Goal: Complete application form: Complete application form

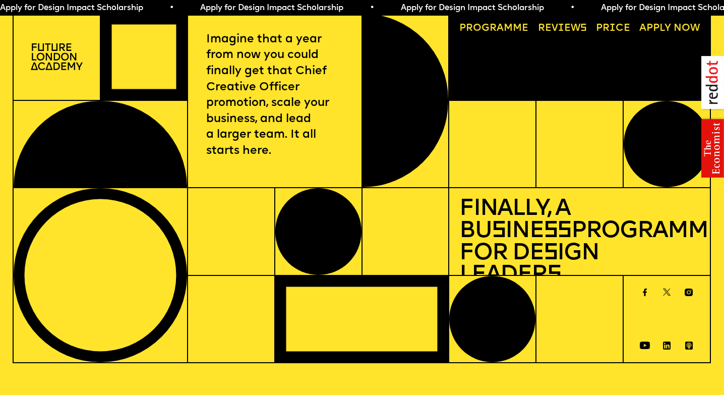
scroll to position [3326, 0]
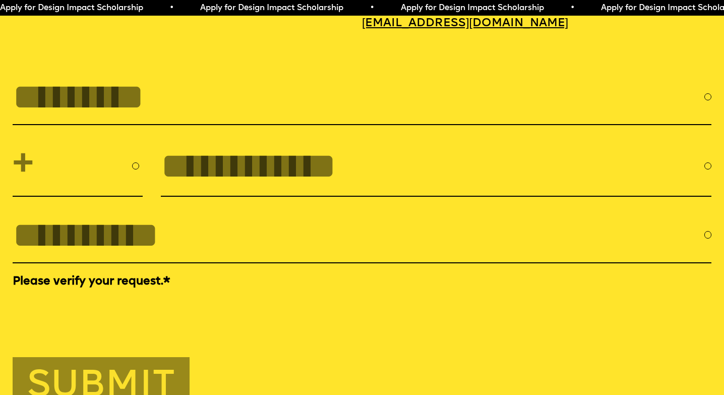
click at [492, 11] on span "Apply for Design Impact Scholarship • Apply for Design Impact Scholarship • App…" at bounding box center [501, 8] width 1002 height 8
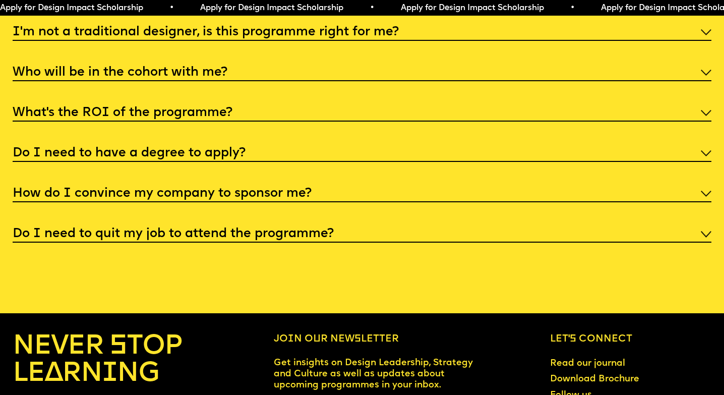
scroll to position [3741, 0]
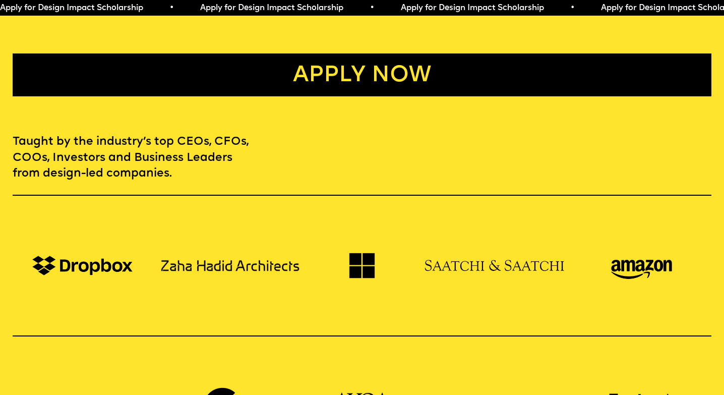
click at [413, 61] on link "Apply now" at bounding box center [362, 74] width 699 height 43
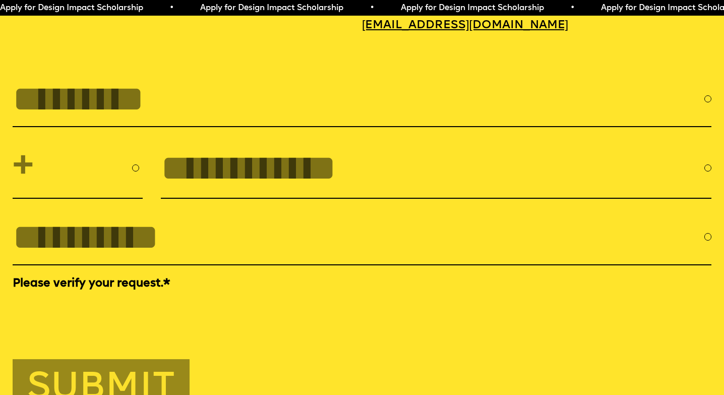
scroll to position [3326, 0]
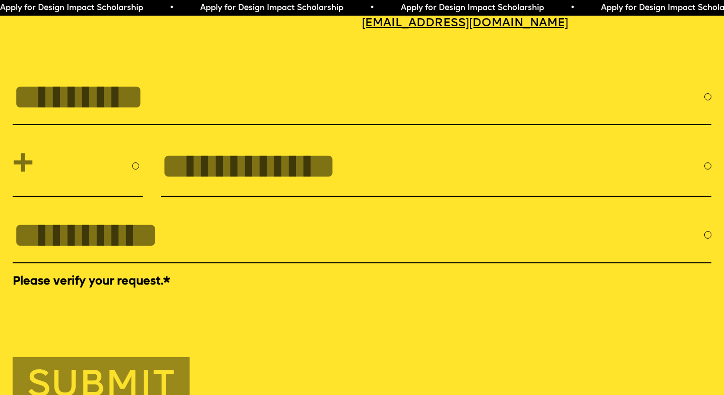
click at [134, 84] on input "FULL NAME" at bounding box center [359, 97] width 692 height 40
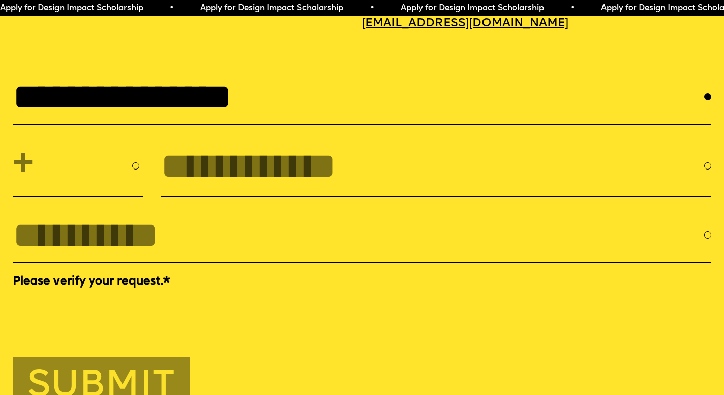
type input "**********"
click at [92, 155] on select "**********" at bounding box center [78, 165] width 130 height 45
select select "****"
click at [13, 143] on select "**********" at bounding box center [78, 165] width 130 height 45
click at [251, 149] on input "tel" at bounding box center [432, 166] width 543 height 40
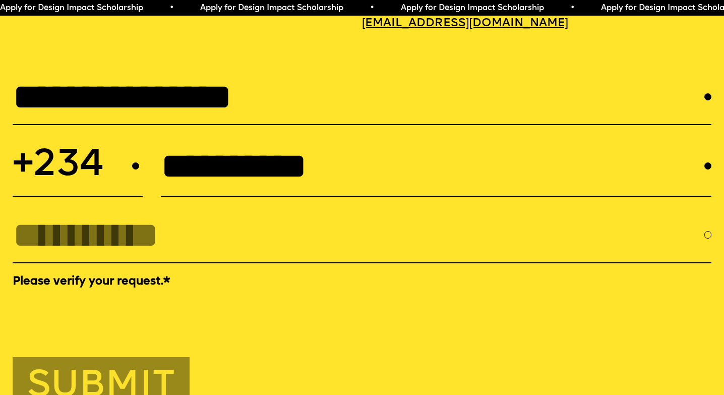
type input "**********"
click at [195, 215] on input "EMAIL *" at bounding box center [359, 235] width 692 height 40
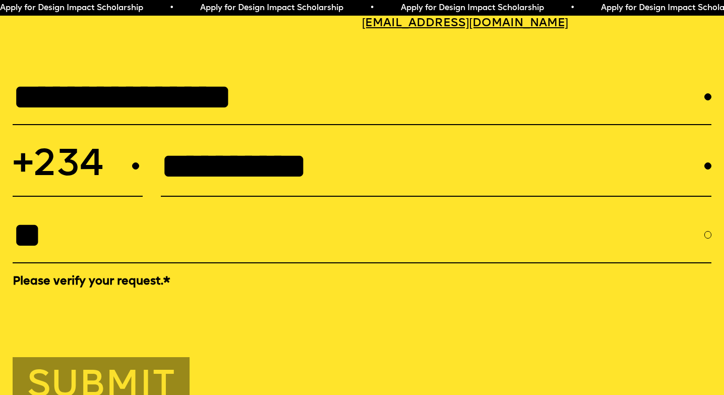
type input "*"
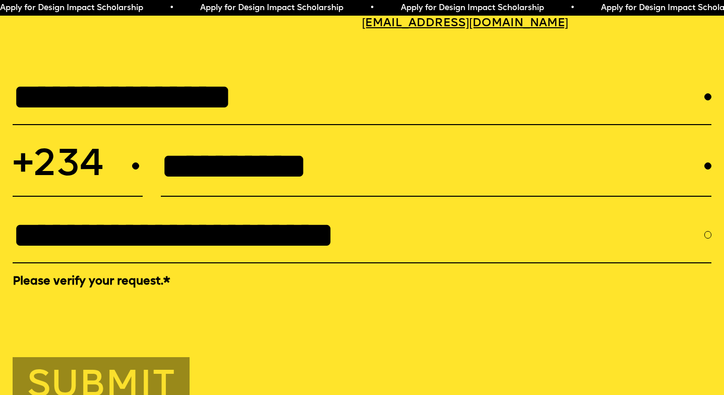
type input "**********"
click at [98, 361] on button "Submit" at bounding box center [101, 384] width 177 height 55
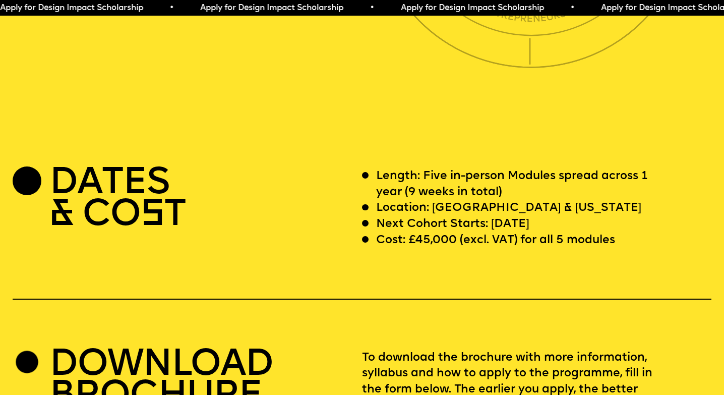
scroll to position [2984, 0]
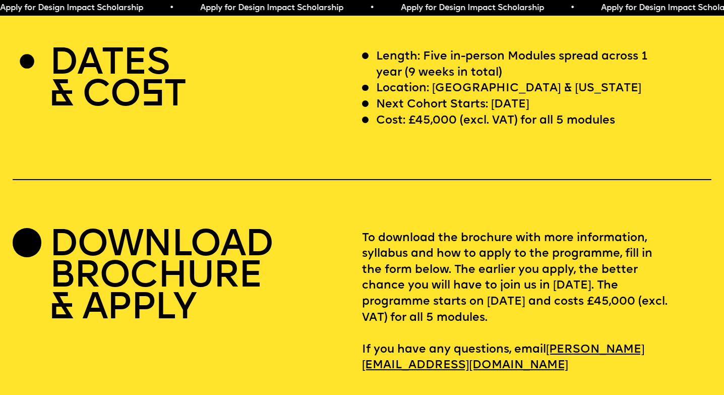
click at [217, 244] on h2 "DOWNLOAD BROCHURE & APPLY" at bounding box center [160, 278] width 223 height 95
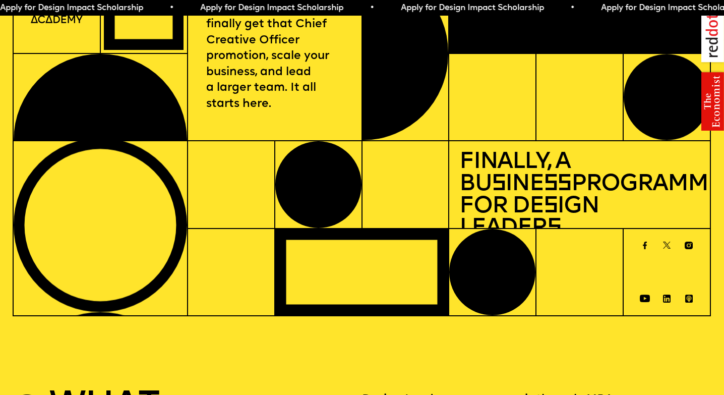
scroll to position [0, 0]
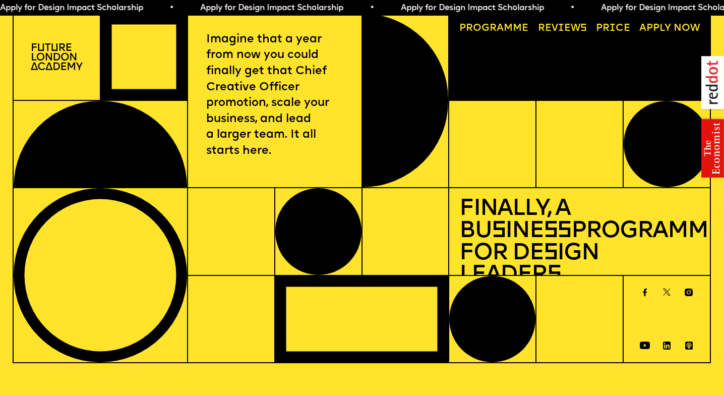
click at [58, 53] on img at bounding box center [57, 56] width 52 height 26
click at [50, 63] on img at bounding box center [57, 56] width 52 height 26
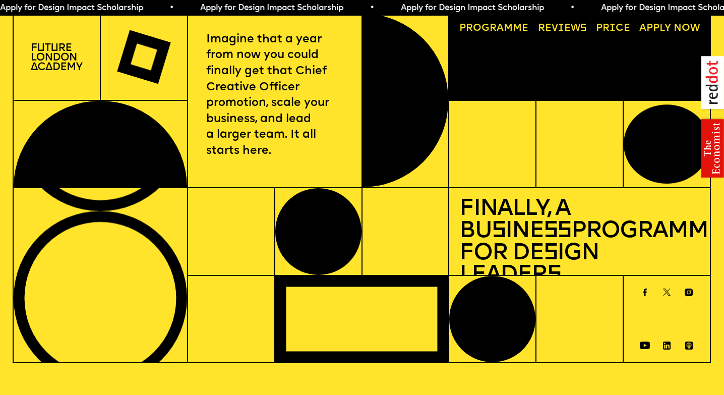
click at [570, 24] on link "Reviews" at bounding box center [562, 29] width 59 height 20
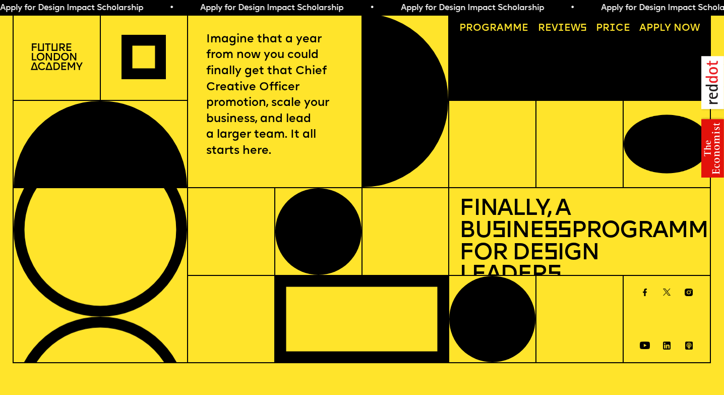
click at [511, 25] on link "Progr a mme" at bounding box center [494, 29] width 79 height 20
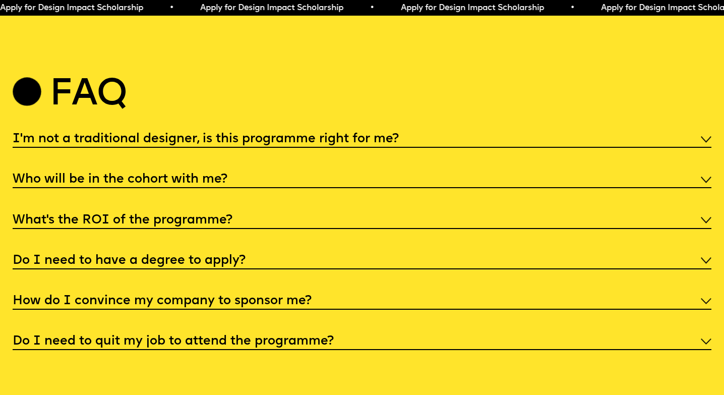
scroll to position [3490, 0]
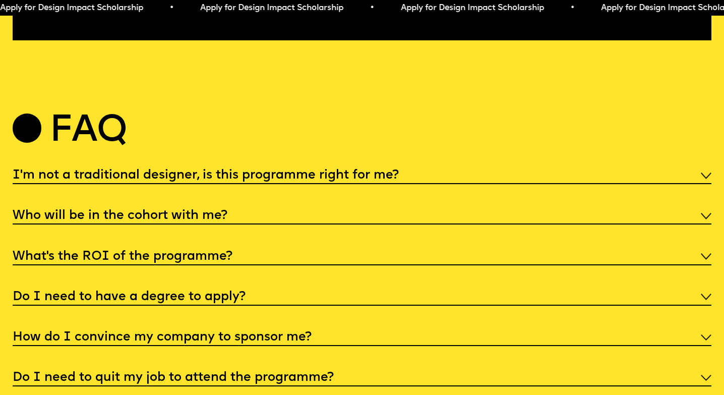
click at [543, 165] on div "I'm not a traditional designer, is this programme right for me?" at bounding box center [362, 174] width 699 height 19
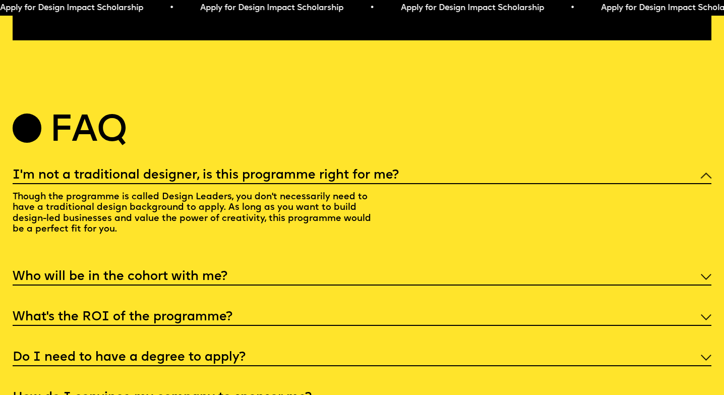
click at [543, 165] on div "I'm not a traditional designer, is this programme right for me?" at bounding box center [362, 174] width 699 height 19
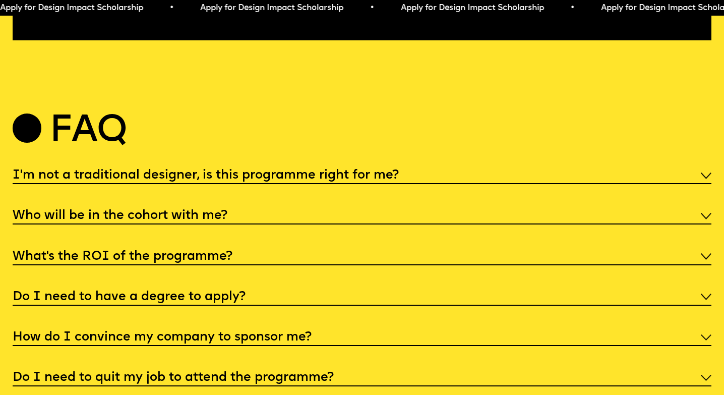
click at [548, 254] on div "I'm not a traditional designer, is this programme right for me? Though the prog…" at bounding box center [362, 275] width 699 height 220
click at [569, 280] on div "I'm not a traditional designer, is this programme right for me? Though the prog…" at bounding box center [362, 275] width 699 height 220
click at [696, 287] on div "Do I need to have a degree to apply?" at bounding box center [362, 296] width 699 height 19
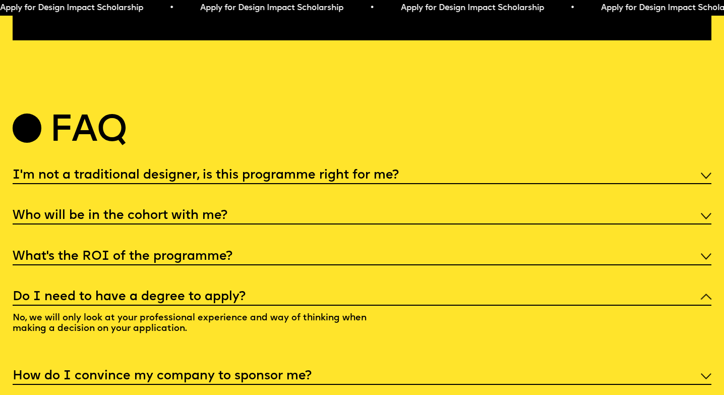
click at [682, 287] on div "Do I need to have a degree to apply?" at bounding box center [362, 296] width 699 height 19
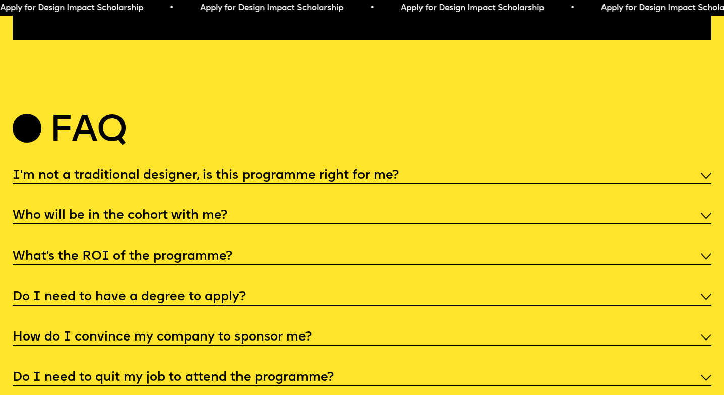
click at [622, 327] on div "How do I convince my company to sponsor me?" at bounding box center [362, 336] width 699 height 19
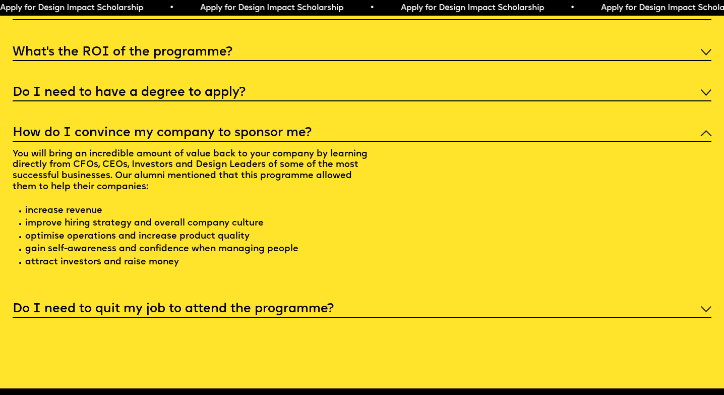
scroll to position [3702, 0]
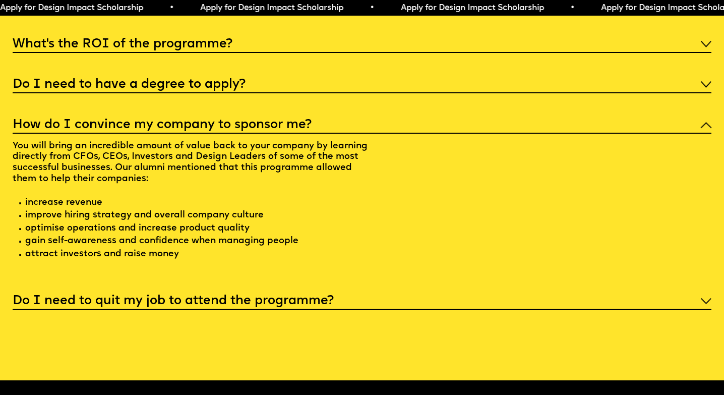
click at [616, 259] on div "I'm not a traditional designer, is this programme right for me? Though the prog…" at bounding box center [362, 131] width 699 height 357
click at [700, 291] on div "Do I need to quit my job to attend the programme?" at bounding box center [362, 300] width 699 height 19
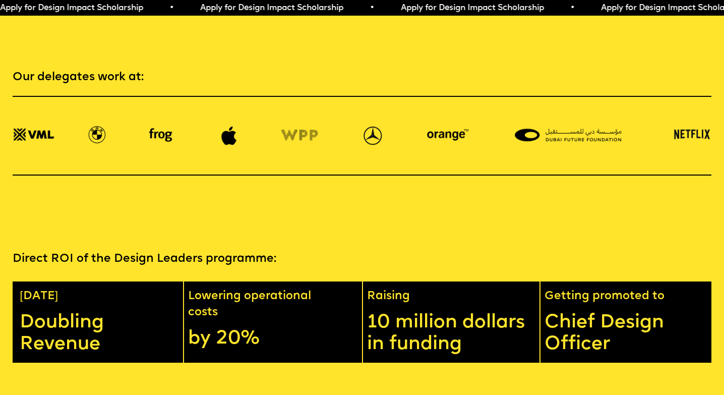
scroll to position [1698, 0]
